Goal: Information Seeking & Learning: Find specific fact

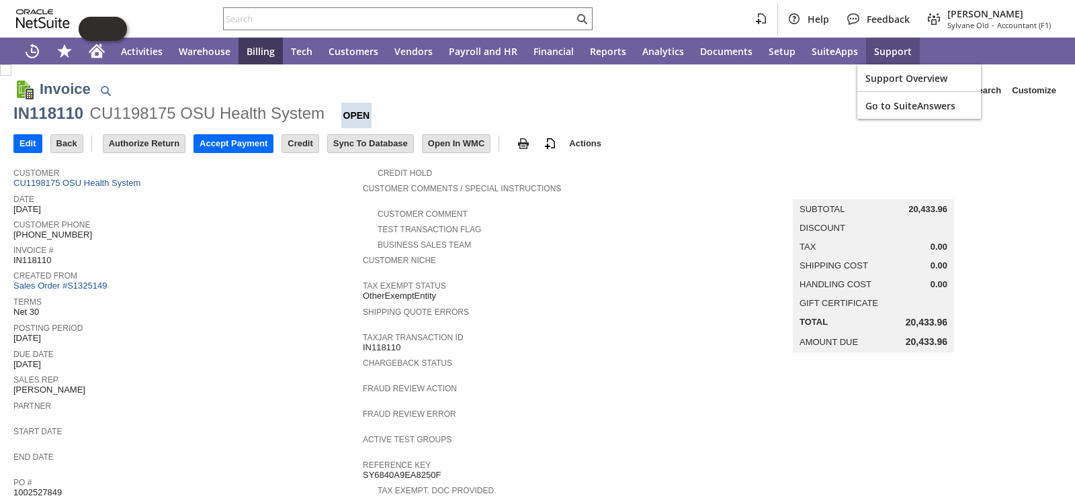
click at [859, 50] on span "Support" at bounding box center [893, 51] width 38 height 13
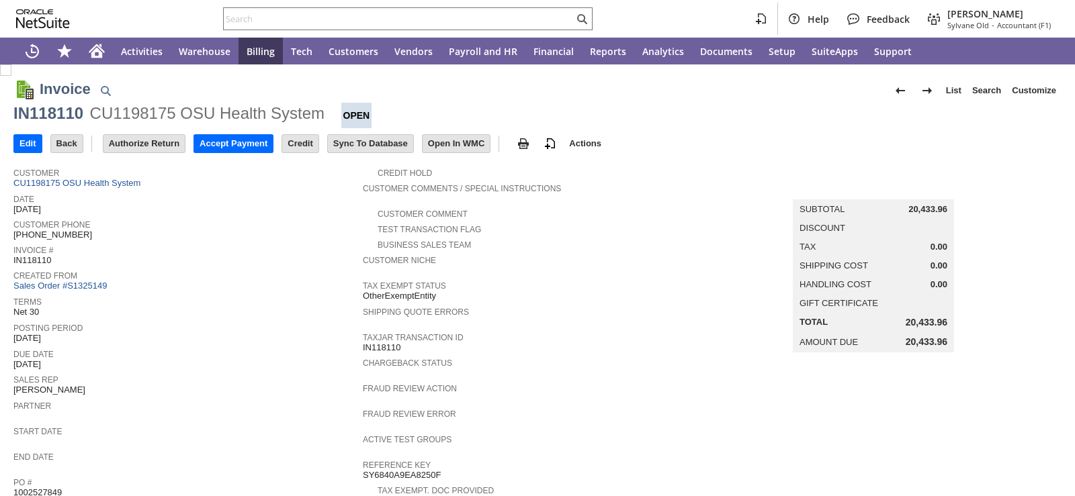
click at [215, 263] on td "Invoice # IN118110" at bounding box center [187, 255] width 349 height 26
click at [533, 165] on span "Print" at bounding box center [579, 167] width 97 height 12
click at [225, 300] on span "Terms" at bounding box center [184, 300] width 343 height 13
click at [306, 21] on input "text" at bounding box center [399, 19] width 350 height 16
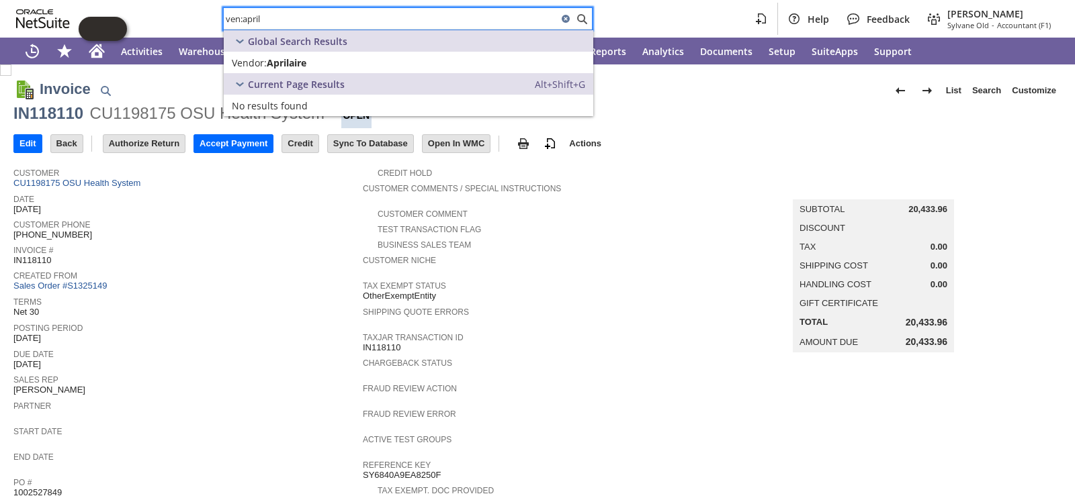
type input "ven:april"
click at [297, 62] on span "Aprilaire" at bounding box center [287, 62] width 40 height 13
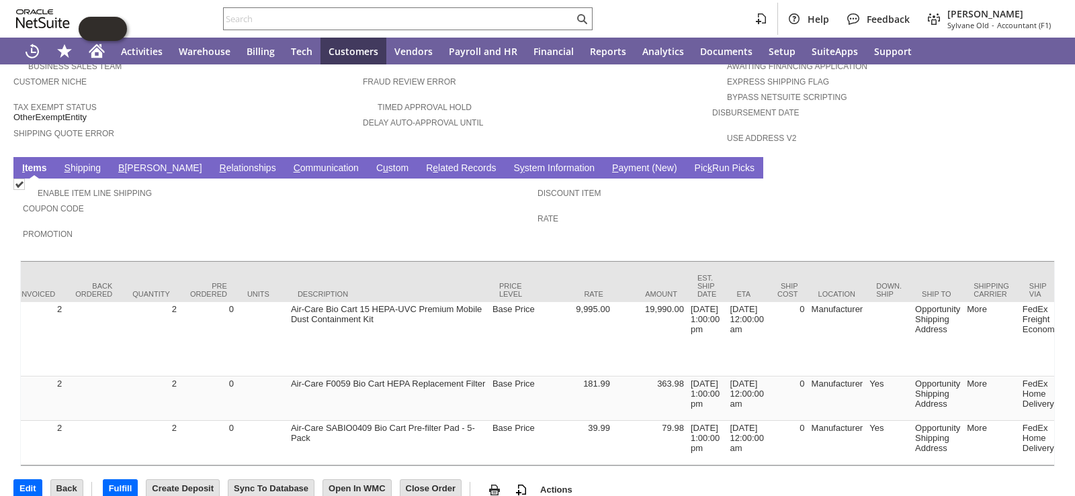
scroll to position [0, 53]
